Goal: Check status

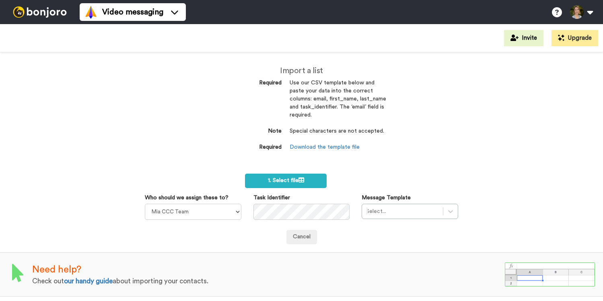
click at [60, 11] on img at bounding box center [40, 11] width 60 height 11
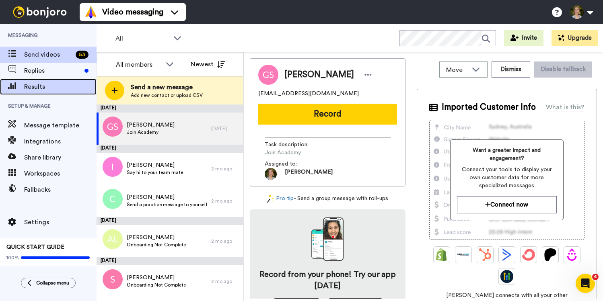
click at [37, 87] on span "Results" at bounding box center [60, 87] width 72 height 10
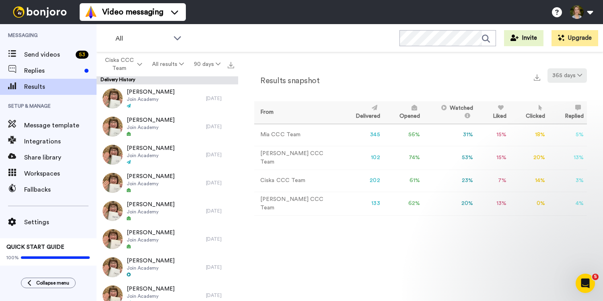
click at [559, 78] on button "365 days" at bounding box center [566, 75] width 39 height 14
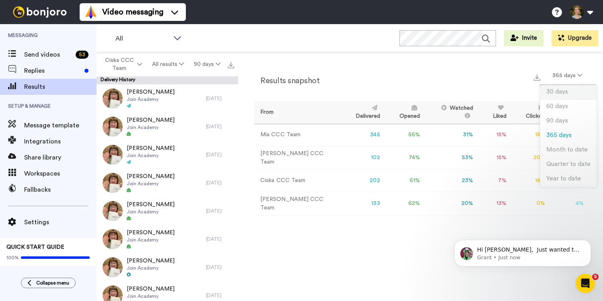
click at [558, 94] on span "30 days" at bounding box center [557, 92] width 22 height 6
